Goal: Submit feedback/report problem

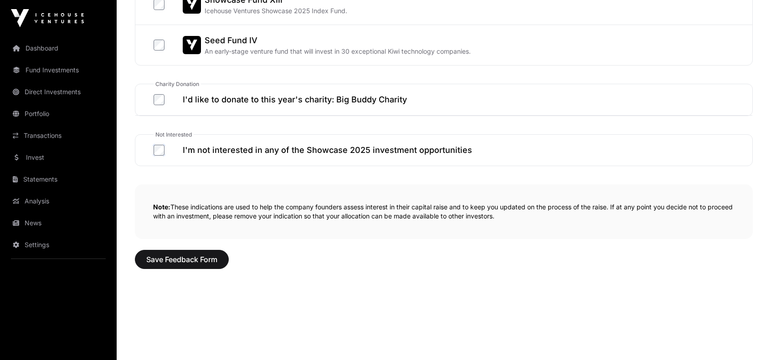
scroll to position [542, 0]
click at [198, 254] on span "Save Feedback Form" at bounding box center [181, 259] width 71 height 11
